Goal: Information Seeking & Learning: Learn about a topic

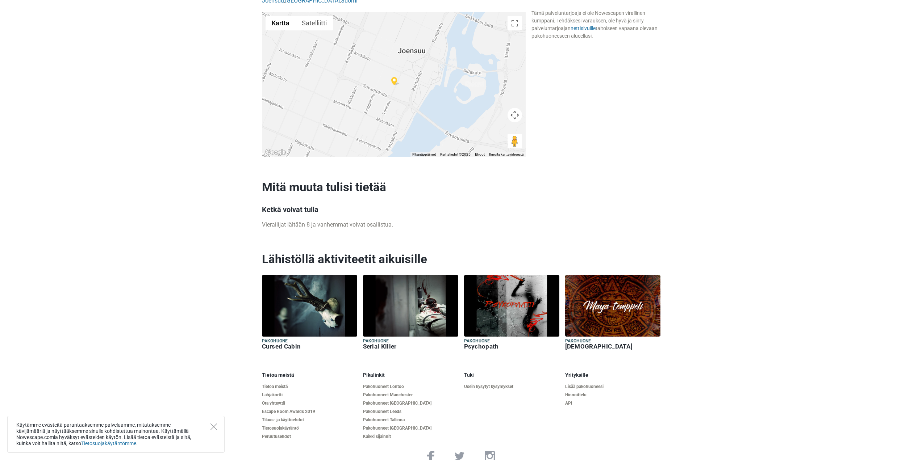
scroll to position [579, 0]
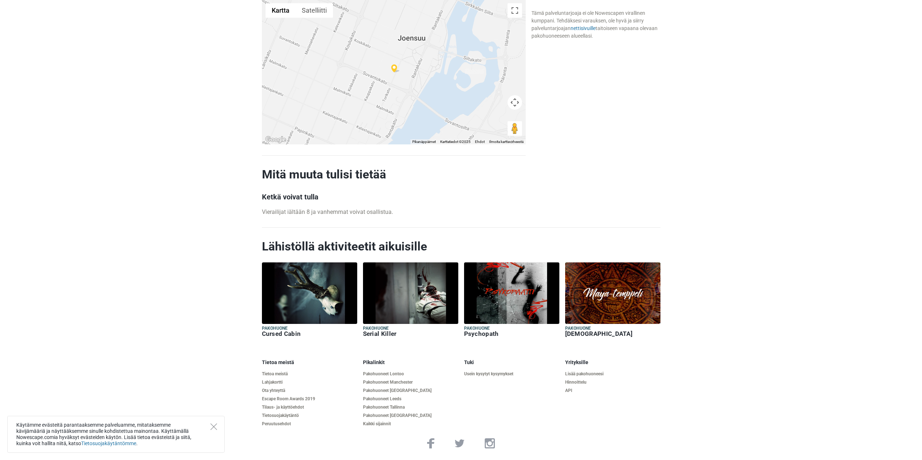
click at [583, 331] on h6 "[DEMOGRAPHIC_DATA]" at bounding box center [612, 334] width 95 height 8
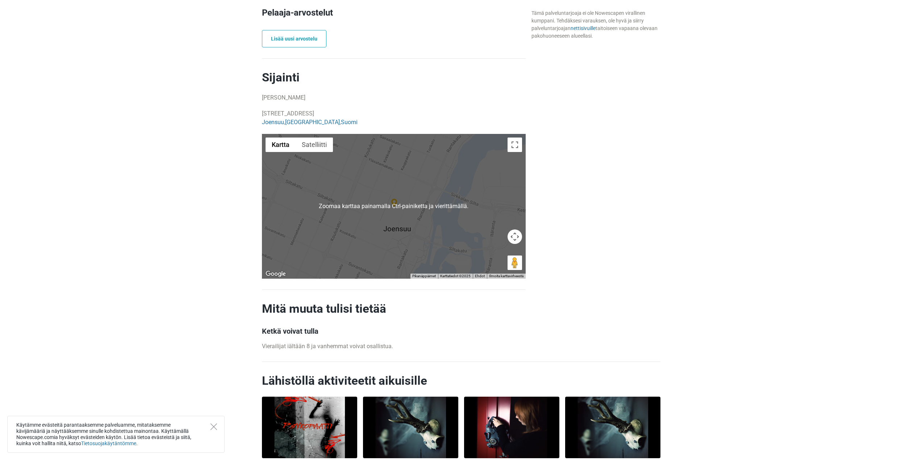
scroll to position [435, 0]
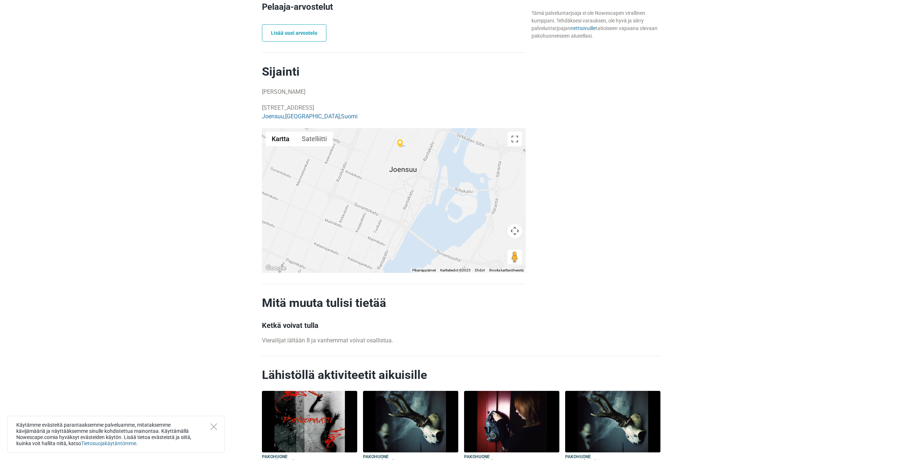
drag, startPoint x: 406, startPoint y: 229, endPoint x: 414, endPoint y: 172, distance: 58.1
click at [414, 172] on div at bounding box center [394, 200] width 264 height 145
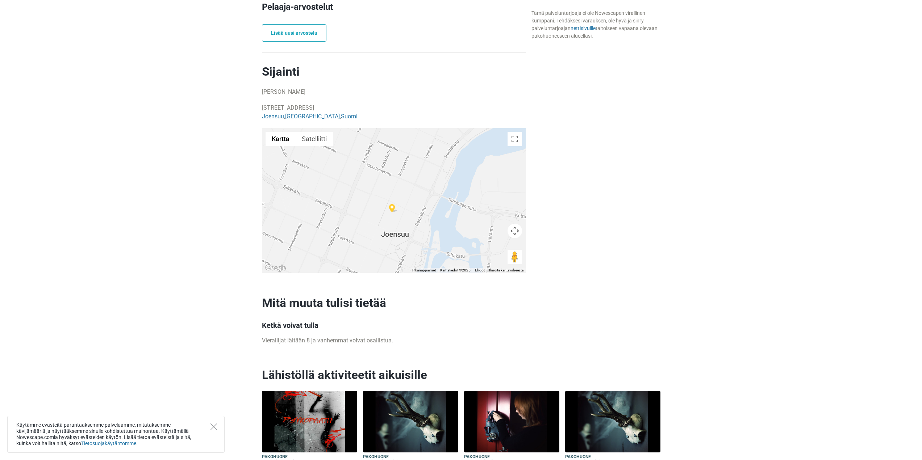
drag, startPoint x: 393, startPoint y: 218, endPoint x: 390, endPoint y: 285, distance: 67.1
click at [390, 285] on div "Pakohuone Maya-Temppeli Joensuu, Suomi 60 min 2 - 6 pelaajat Maksa saapuessasi …" at bounding box center [393, 71] width 269 height 564
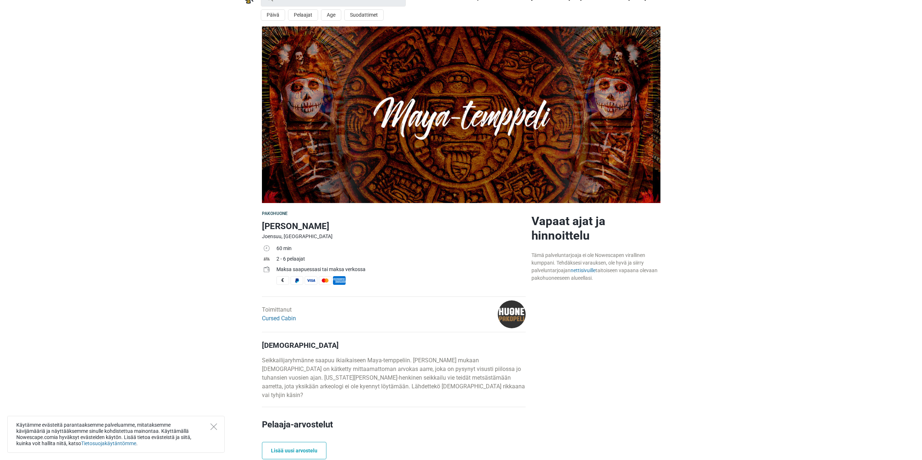
scroll to position [11, 0]
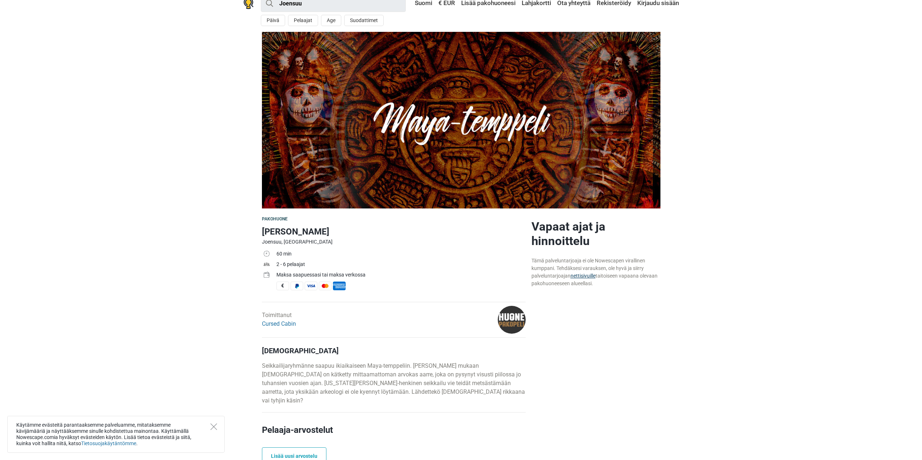
click at [582, 275] on link "nettisivuille" at bounding box center [583, 276] width 25 height 6
